Goal: Use online tool/utility: Utilize a website feature to perform a specific function

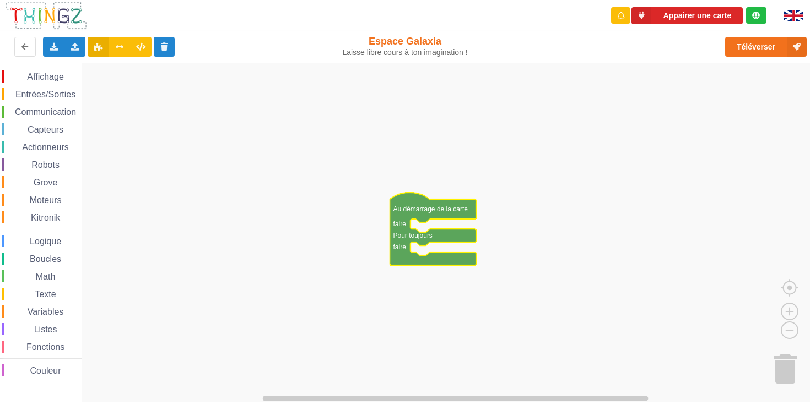
click at [415, 214] on icon "Espace de travail de Blocky" at bounding box center [433, 229] width 86 height 73
click at [420, 228] on rect "Espace de travail de Blocky" at bounding box center [409, 233] width 818 height 340
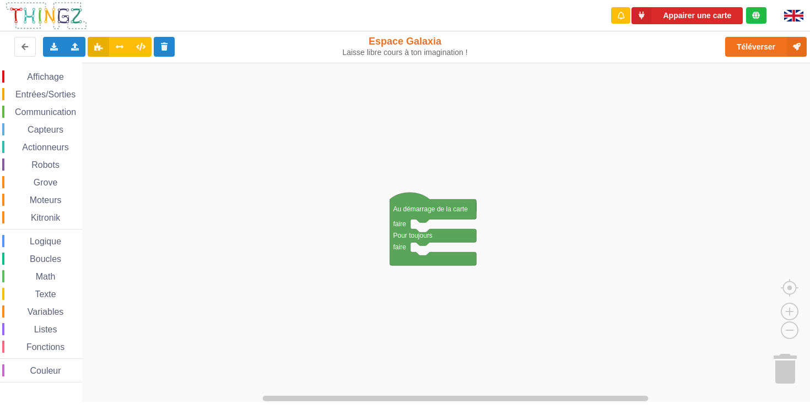
click at [421, 252] on rect "Espace de travail de Blocky" at bounding box center [409, 233] width 818 height 340
click at [46, 78] on span "Affichage" at bounding box center [45, 76] width 40 height 9
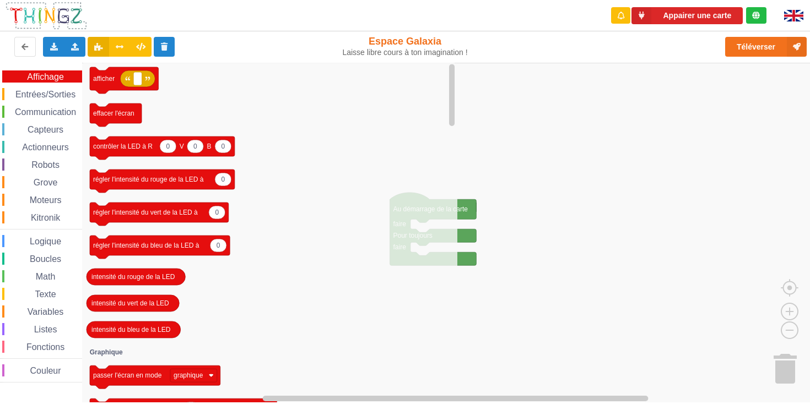
click at [49, 95] on span "Entrées/Sorties" at bounding box center [45, 94] width 63 height 9
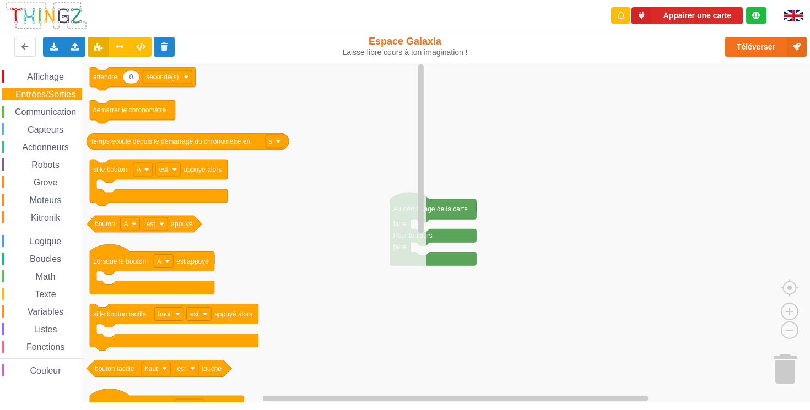
click at [51, 115] on span "Communication" at bounding box center [45, 111] width 64 height 9
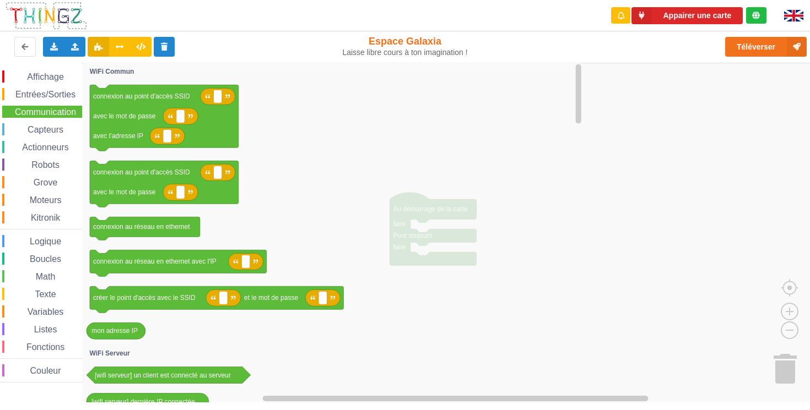
click at [56, 134] on span "Capteurs" at bounding box center [45, 129] width 39 height 9
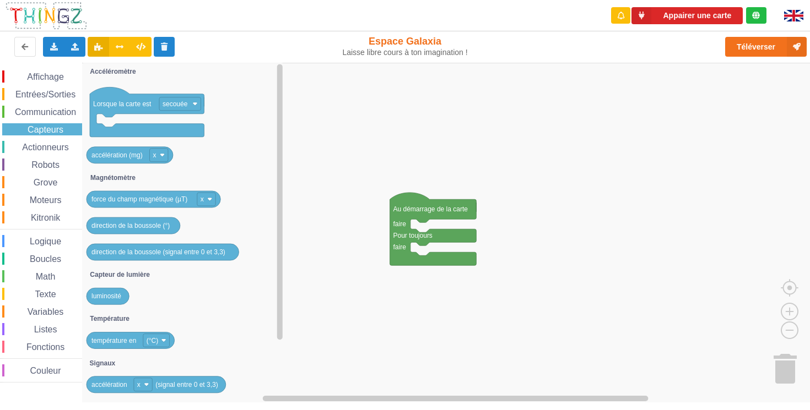
click at [55, 147] on span "Actionneurs" at bounding box center [45, 147] width 50 height 9
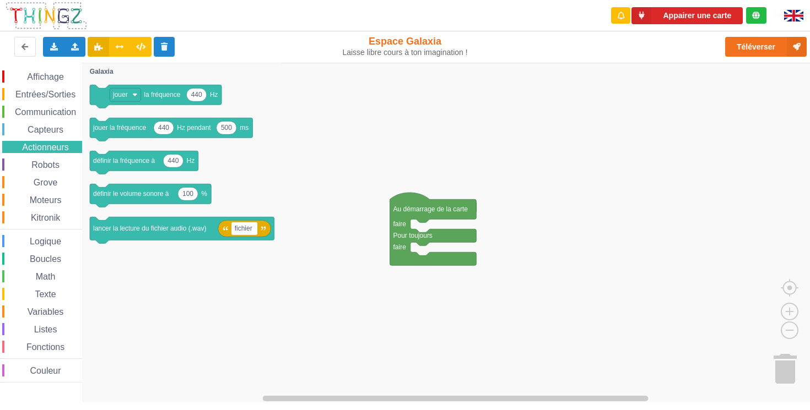
click at [55, 167] on span "Robots" at bounding box center [45, 164] width 31 height 9
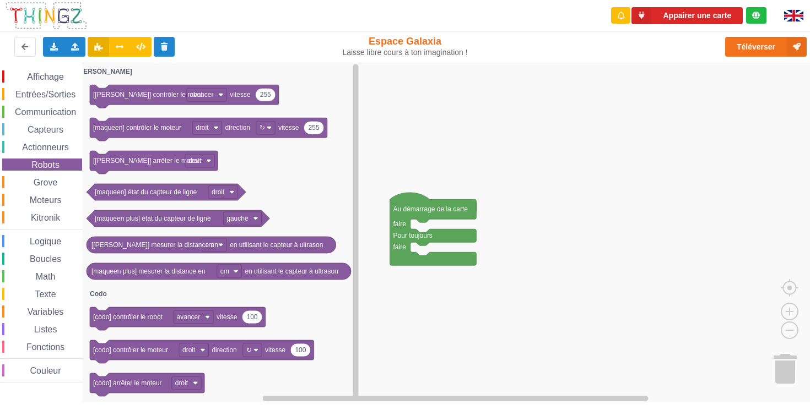
click at [55, 181] on span "Grove" at bounding box center [46, 182] width 28 height 9
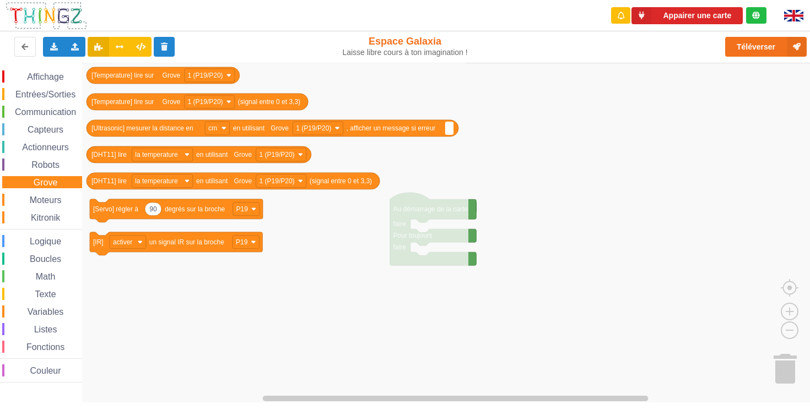
click at [55, 203] on span "Moteurs" at bounding box center [45, 200] width 35 height 9
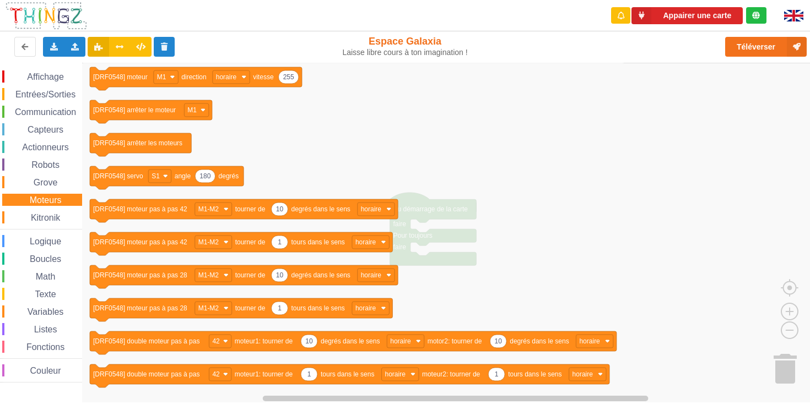
click at [56, 220] on span "Kitronik" at bounding box center [45, 217] width 33 height 9
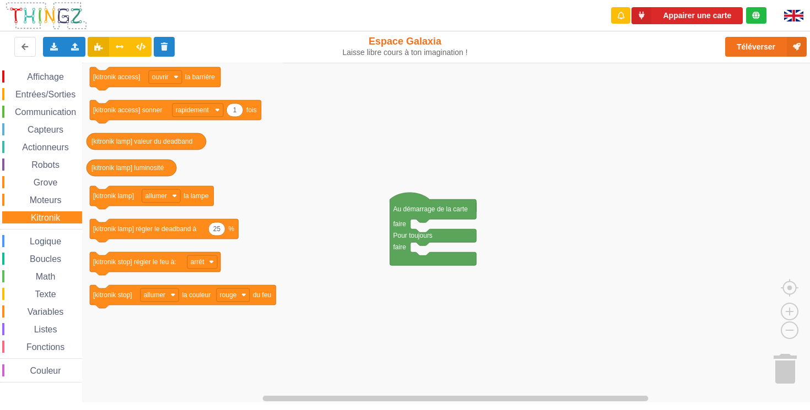
click at [54, 245] on span "Logique" at bounding box center [45, 241] width 35 height 9
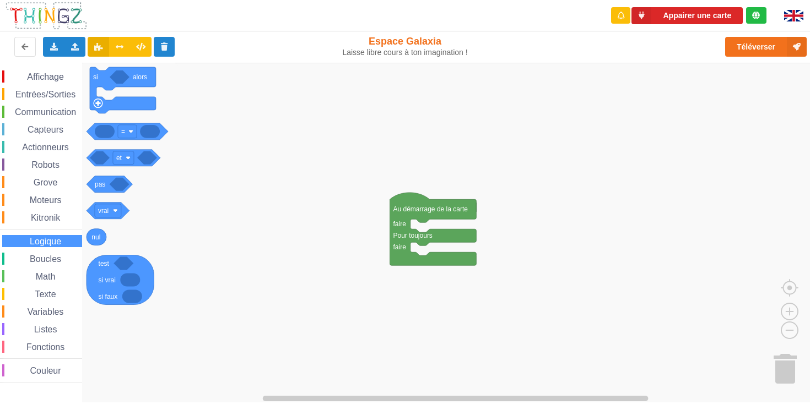
click at [55, 258] on span "Boucles" at bounding box center [45, 259] width 35 height 9
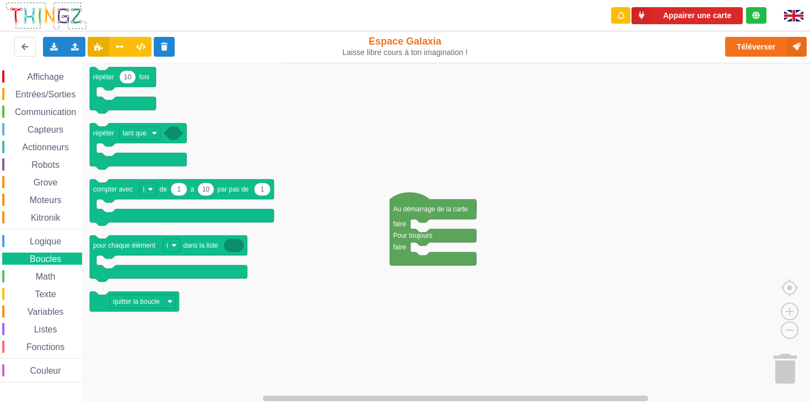
click at [55, 275] on span "Math" at bounding box center [45, 276] width 23 height 9
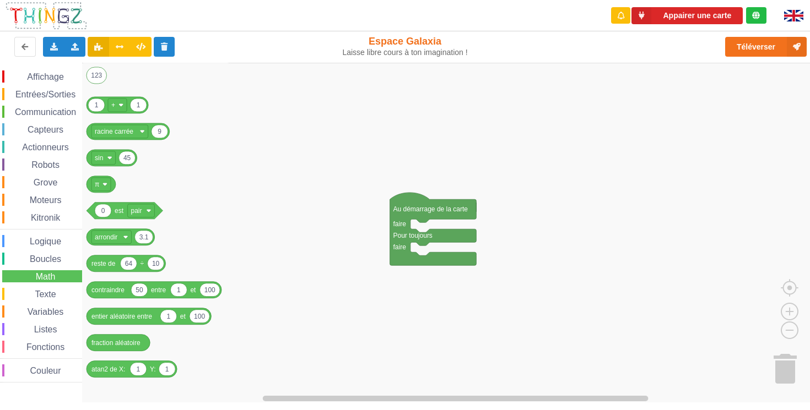
click at [53, 298] on span "Texte" at bounding box center [45, 294] width 24 height 9
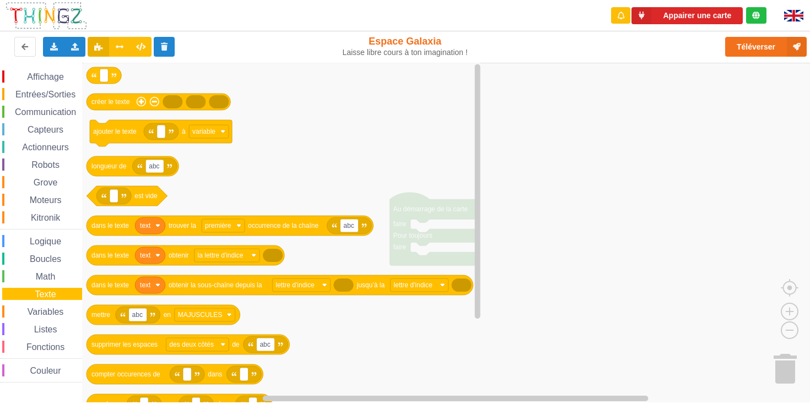
click at [53, 79] on span "Affichage" at bounding box center [45, 76] width 40 height 9
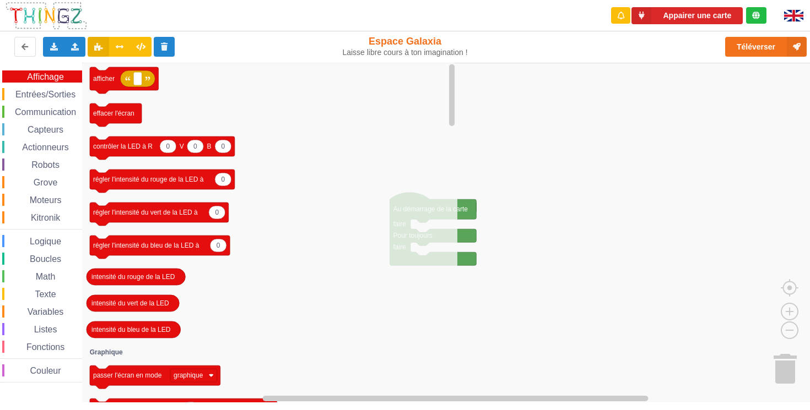
click at [55, 97] on span "Entrées/Sorties" at bounding box center [45, 94] width 63 height 9
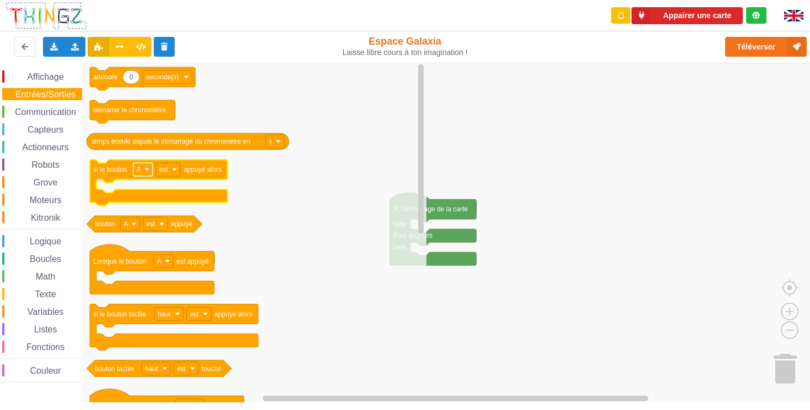
click at [143, 170] on rect "Espace de travail de Blocky" at bounding box center [142, 169] width 19 height 13
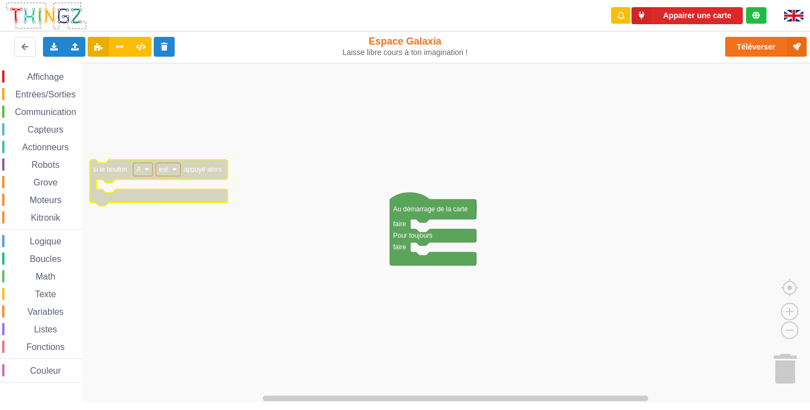
click at [143, 170] on rect "Espace de travail de Blocky" at bounding box center [142, 169] width 19 height 13
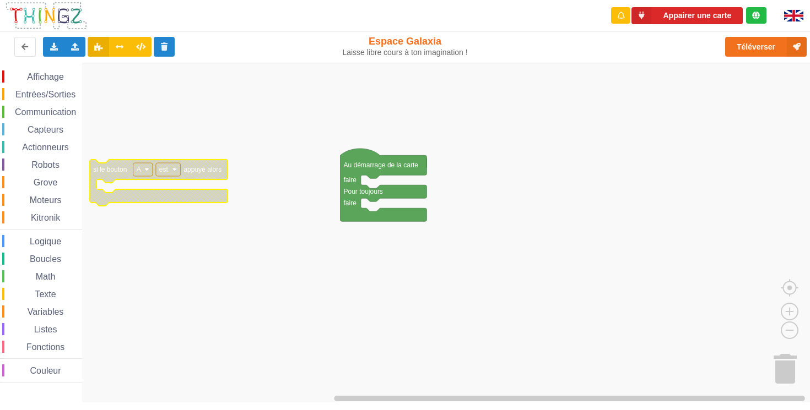
click at [141, 183] on rect "Espace de travail de Blocky" at bounding box center [409, 233] width 818 height 340
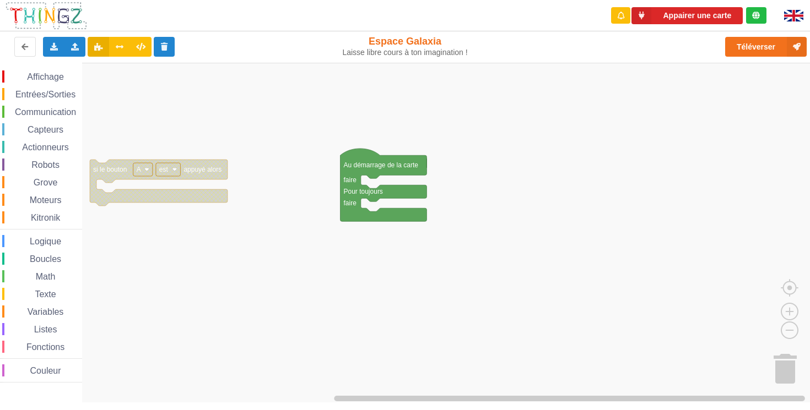
click at [144, 172] on rect "Espace de travail de Blocky" at bounding box center [142, 169] width 19 height 13
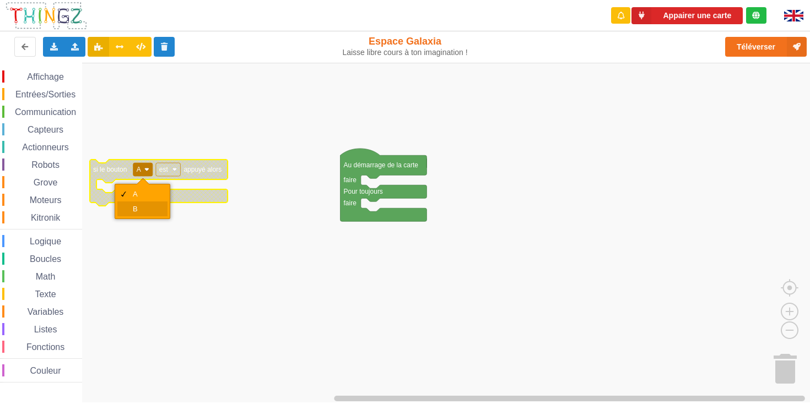
click at [137, 206] on div "B" at bounding box center [146, 209] width 26 height 8
click at [166, 172] on text "est" at bounding box center [163, 170] width 9 height 8
click at [171, 205] on div "a été" at bounding box center [171, 209] width 26 height 8
click at [149, 168] on image "Espace de travail de Blocky" at bounding box center [146, 169] width 5 height 5
click at [147, 191] on div "A" at bounding box center [146, 194] width 26 height 8
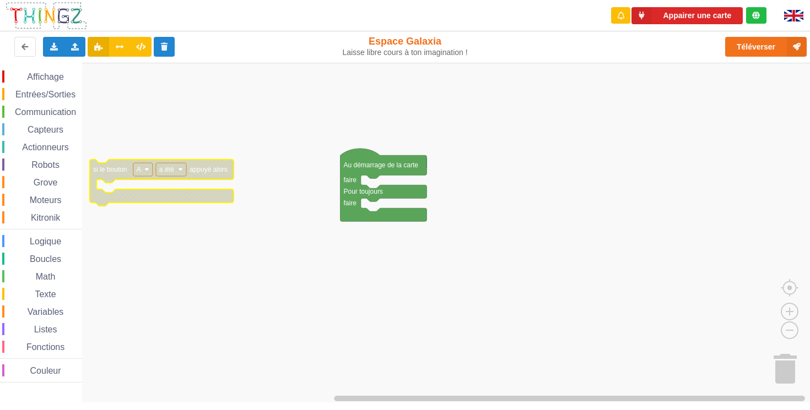
click at [372, 184] on rect "Espace de travail de Blocky" at bounding box center [409, 233] width 818 height 340
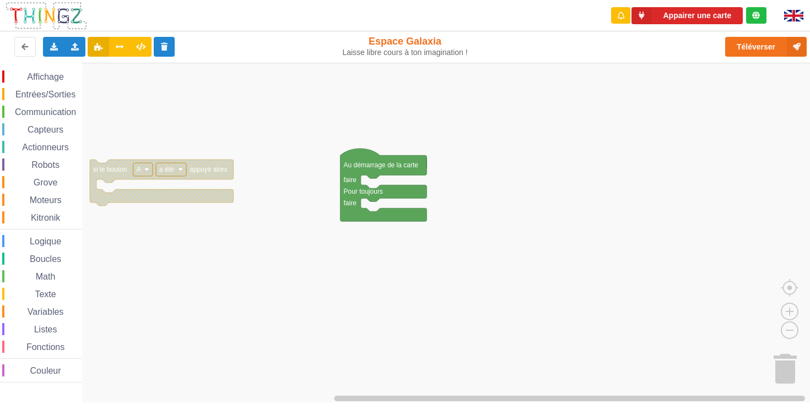
click at [373, 179] on rect "Espace de travail de Blocky" at bounding box center [409, 233] width 818 height 340
